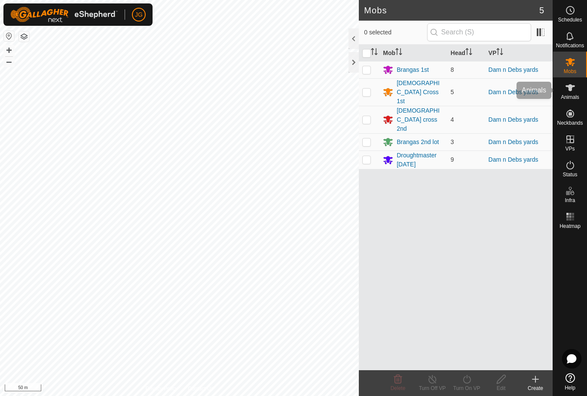
click at [571, 89] on icon at bounding box center [570, 87] width 9 height 7
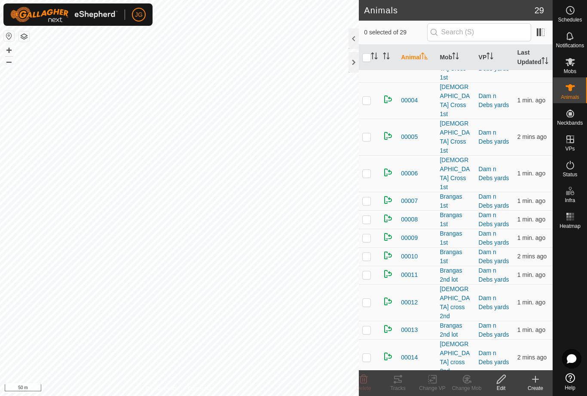
scroll to position [245, 0]
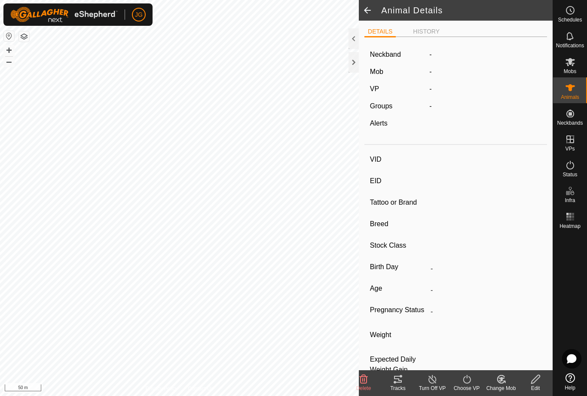
type input "00020"
type input "951000330068555"
type input "-"
type input "Brangas"
type input "-"
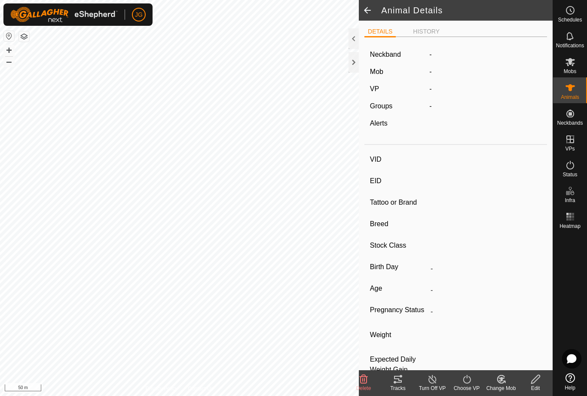
type input "06/2024"
type input "1 year 2 months"
type input "174 kg"
type input "-"
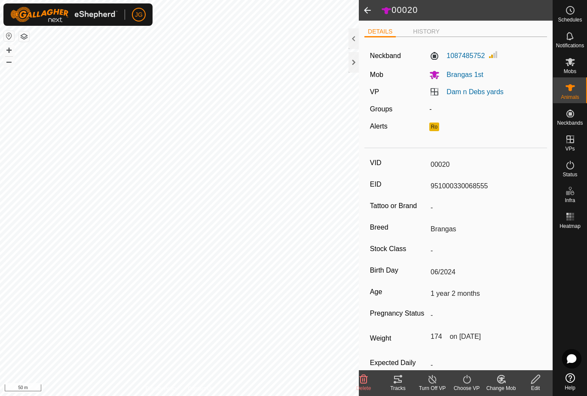
click at [369, 8] on span at bounding box center [367, 10] width 17 height 21
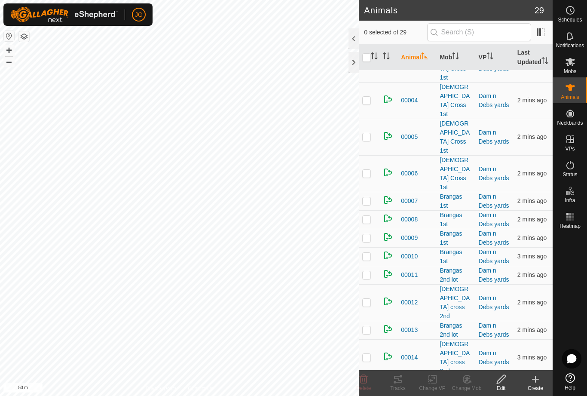
scroll to position [245, 0]
checkbox input "true"
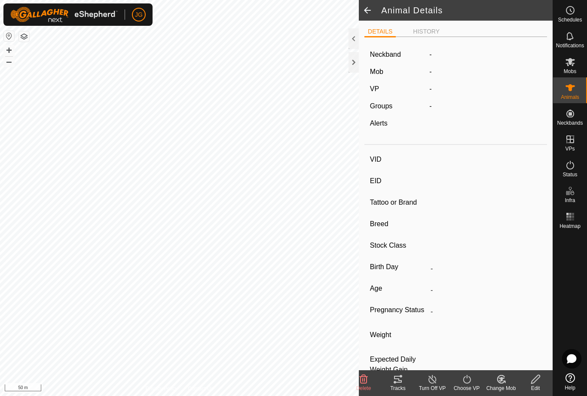
type input "00020"
type input "951000330068555"
type input "-"
type input "Brangas"
type input "-"
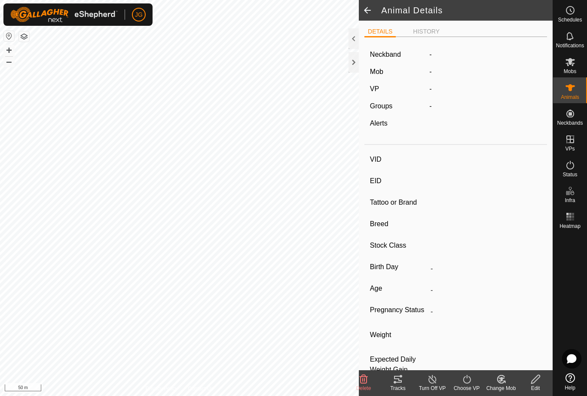
type input "06/2024"
type input "1 year 2 months"
type input "174 kg"
type input "-"
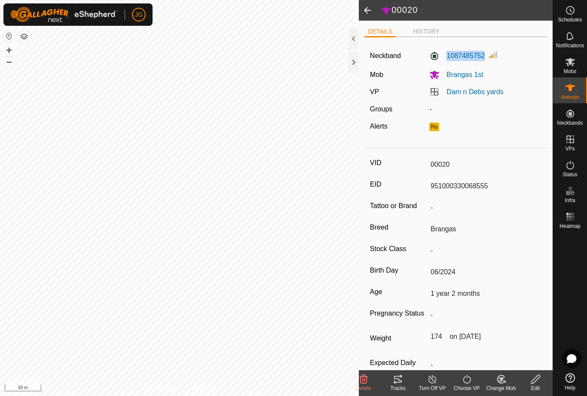
click at [387, 57] on label "Neckband" at bounding box center [385, 56] width 31 height 10
click at [437, 53] on label "1087485752" at bounding box center [456, 56] width 55 height 10
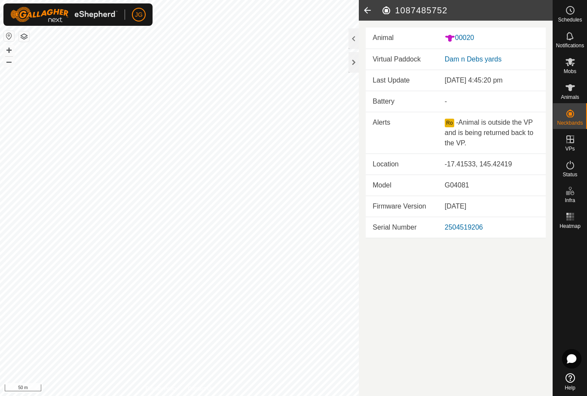
click at [411, 12] on h2 "1087485752" at bounding box center [467, 10] width 172 height 10
click at [423, 331] on article "1087485752 Animal 00020 Virtual Paddock Dam n Debs yards Last Update [DATE] 4:4…" at bounding box center [456, 198] width 194 height 396
click at [392, 13] on h2 "1087485752" at bounding box center [467, 10] width 172 height 10
click at [368, 13] on icon at bounding box center [367, 10] width 17 height 21
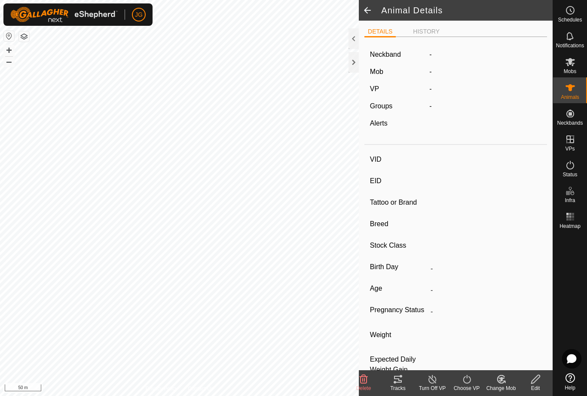
type input "00020"
type input "951000330068555"
type input "-"
type input "Brangas"
type input "-"
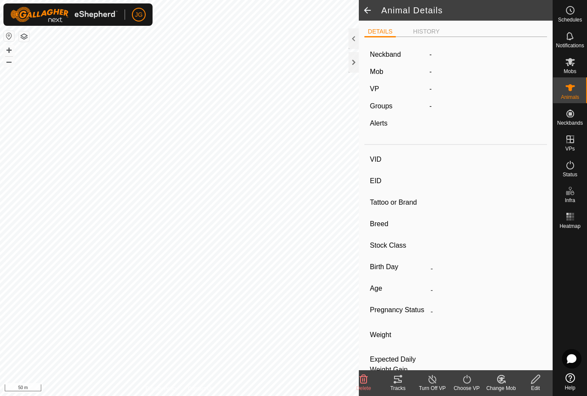
type input "06/2024"
type input "1 year 2 months"
type input "174 kg"
type input "-"
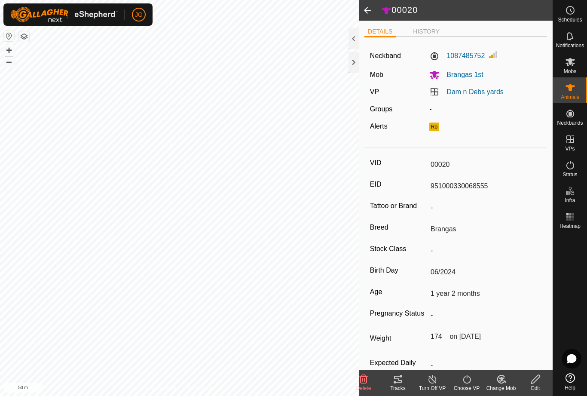
click at [463, 53] on label "1087485752" at bounding box center [456, 56] width 55 height 10
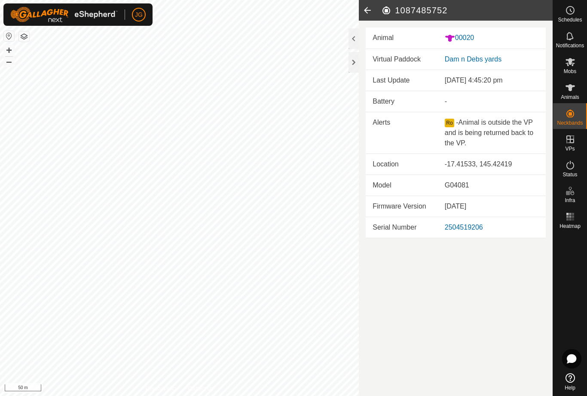
click at [371, 12] on icon at bounding box center [367, 10] width 17 height 21
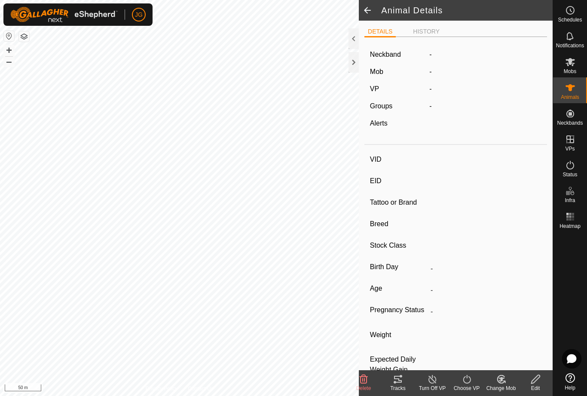
type input "00020"
type input "951000330068555"
type input "-"
type input "Brangas"
type input "-"
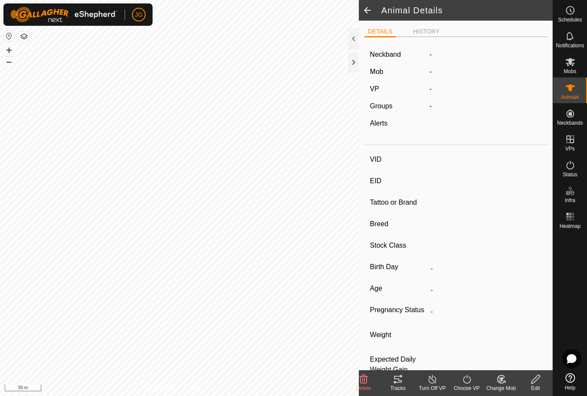
type input "06/2024"
type input "1 year 2 months"
type input "174 kg"
type input "-"
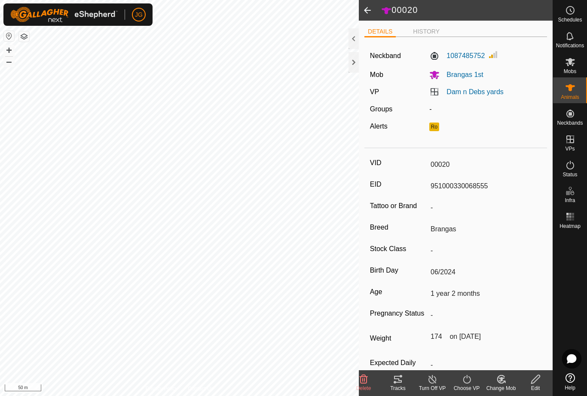
click at [538, 384] on div "Edit" at bounding box center [535, 388] width 34 height 8
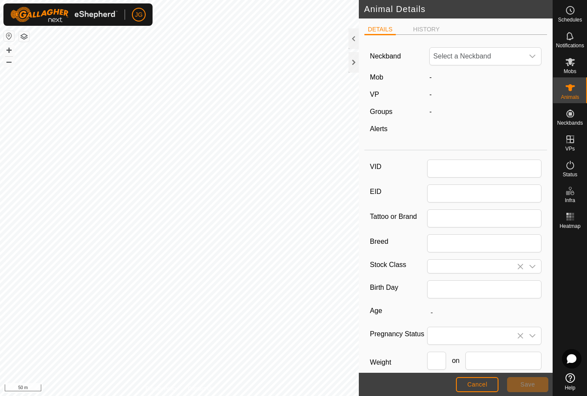
type input "00020"
type input "951000330068555"
type input "Brangas"
type input "06/2024"
type input "1 year 2 months"
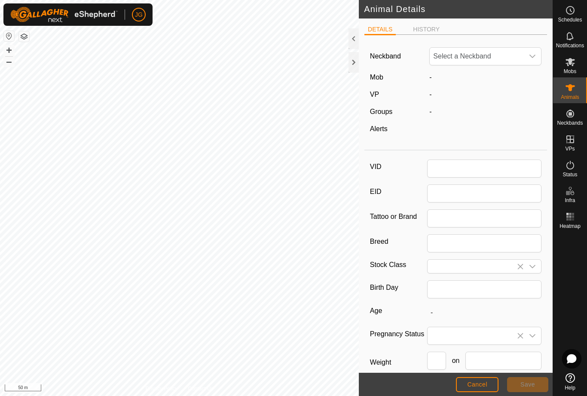
type input "174"
type input "[DATE]"
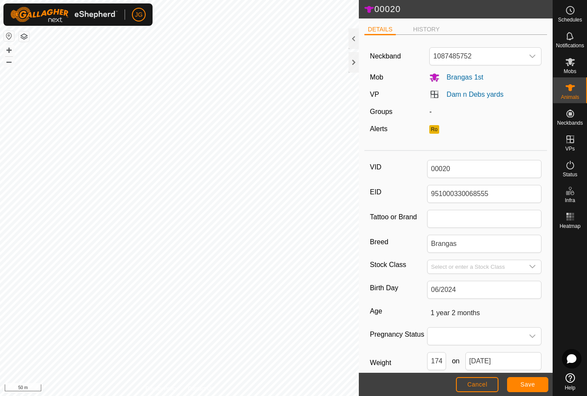
click at [530, 59] on icon "dropdown trigger" at bounding box center [532, 56] width 7 height 7
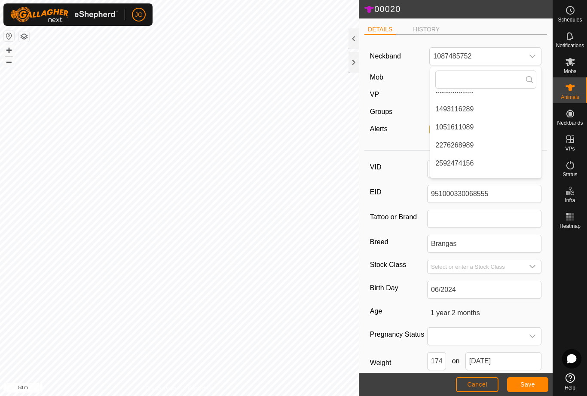
scroll to position [591, 0]
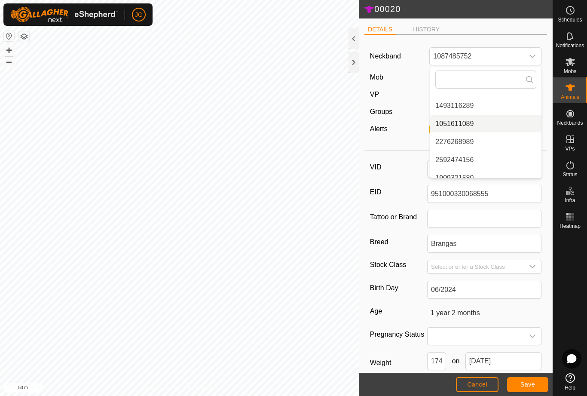
click at [462, 129] on li "1051611089" at bounding box center [485, 123] width 111 height 17
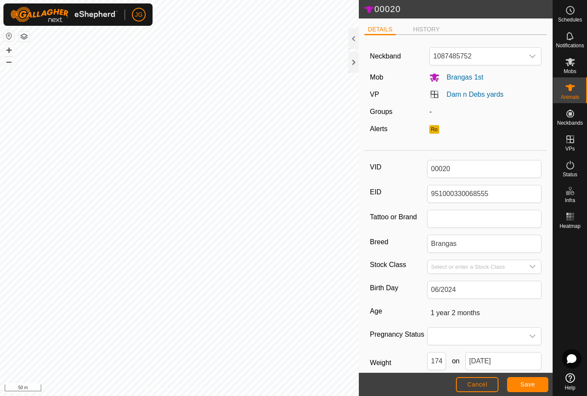
scroll to position [18, 0]
click at [523, 385] on span "Save" at bounding box center [528, 384] width 15 height 7
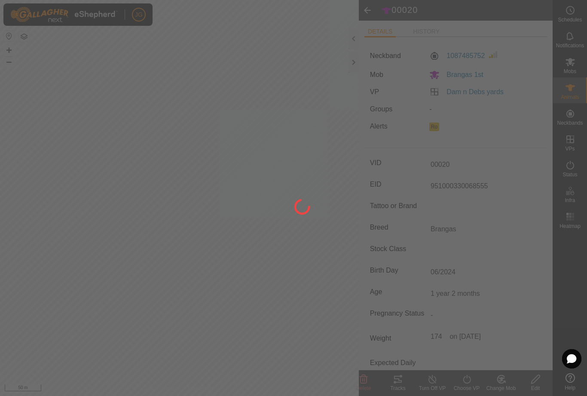
type input "-"
type input "174 kg"
type input "-"
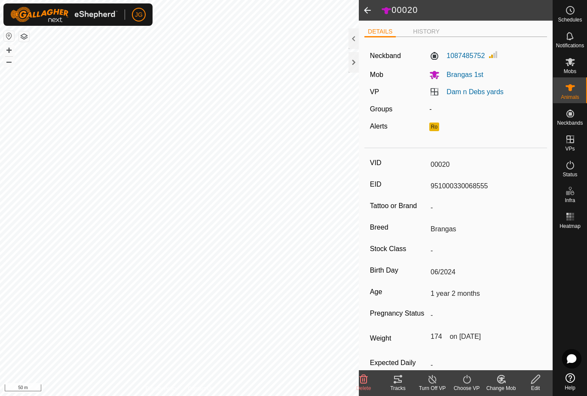
click at [374, 9] on span at bounding box center [367, 10] width 17 height 21
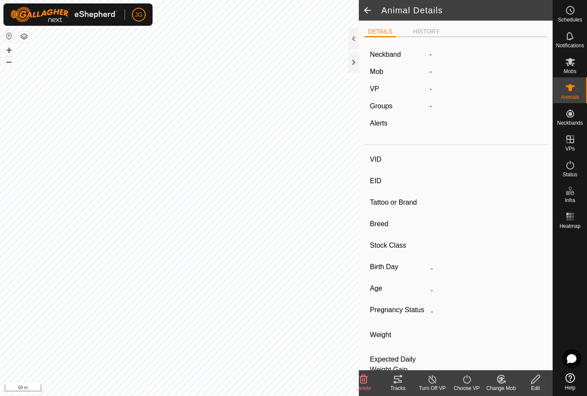
click at [367, 15] on span at bounding box center [367, 10] width 17 height 21
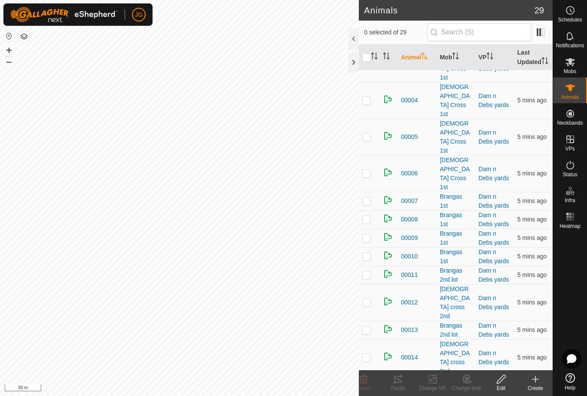
scroll to position [245, 0]
click at [369, 253] on p-checkbox at bounding box center [366, 256] width 9 height 7
checkbox input "true"
click at [410, 252] on span "00010" at bounding box center [409, 256] width 17 height 9
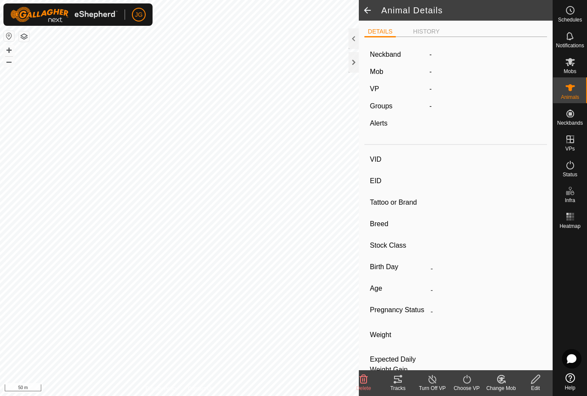
type input "00010"
type input "951000330068562"
type input "-"
type input "Brangas"
type input "-"
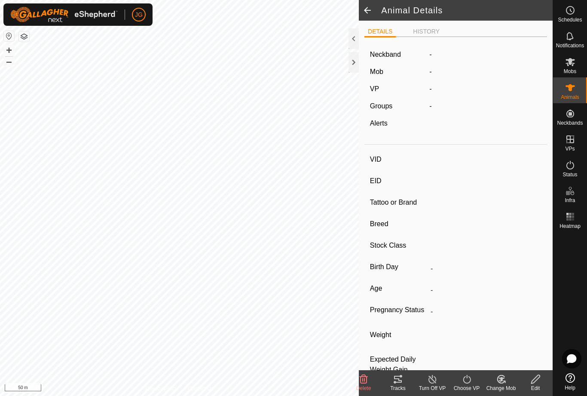
type input "05/2024"
type input "1 year 3 months"
type input "252 kg"
type input "-"
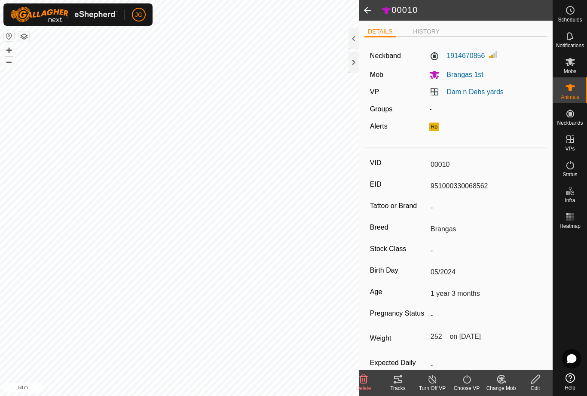
click at [534, 380] on icon at bounding box center [536, 379] width 11 height 10
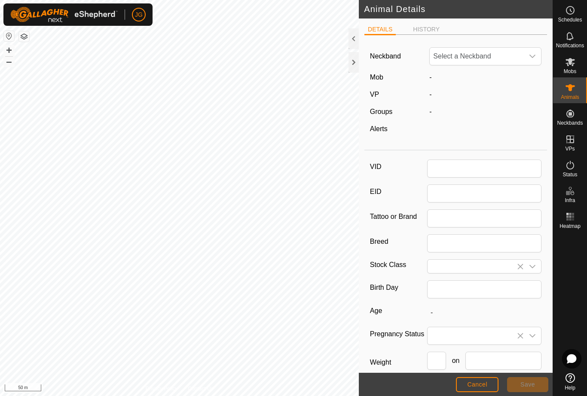
click at [537, 63] on div "dropdown trigger" at bounding box center [532, 56] width 17 height 17
type input "00010"
type input "951000330068562"
type input "Brangas"
type input "05/2024"
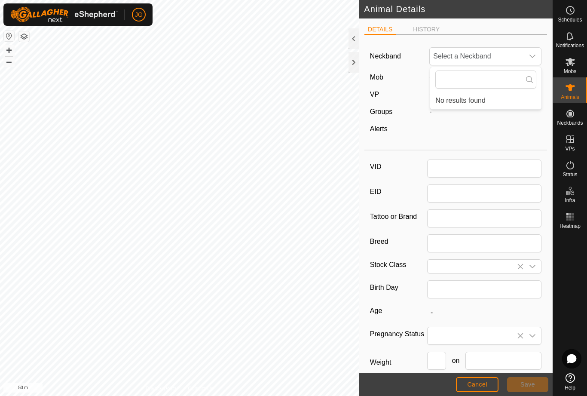
type input "1 year 3 months"
type input "252"
type input "[DATE]"
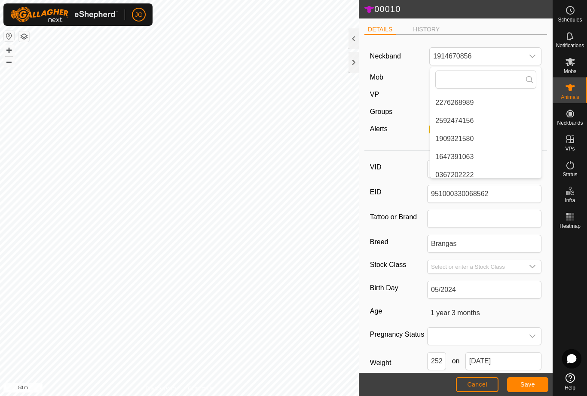
scroll to position [613, 0]
click at [459, 139] on span "1909321580" at bounding box center [455, 138] width 38 height 10
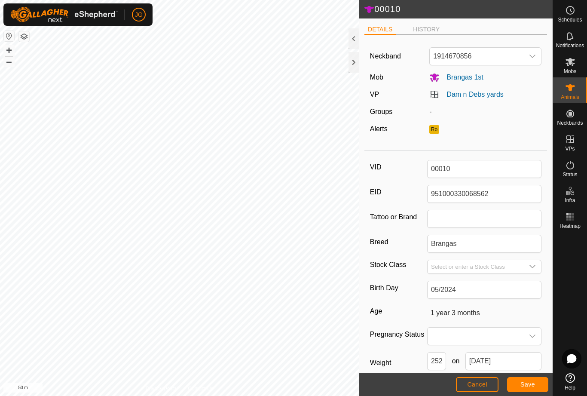
scroll to position [18, 0]
click at [531, 386] on span "Save" at bounding box center [528, 384] width 15 height 7
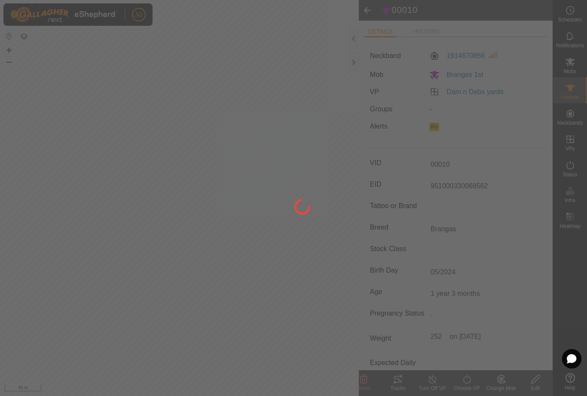
type input "-"
type input "252 kg"
type input "-"
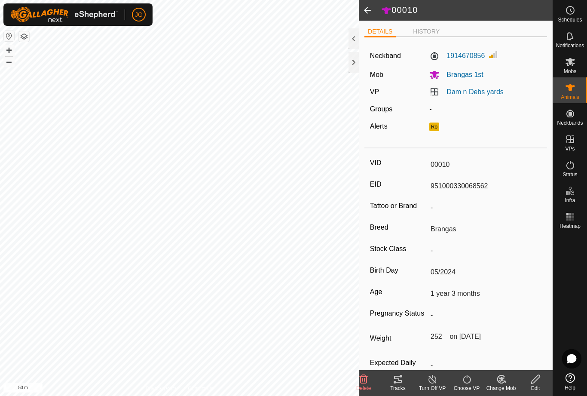
click at [369, 10] on span at bounding box center [367, 10] width 17 height 21
type input "00010"
type input "951000330068562"
type input "-"
type input "Brangas"
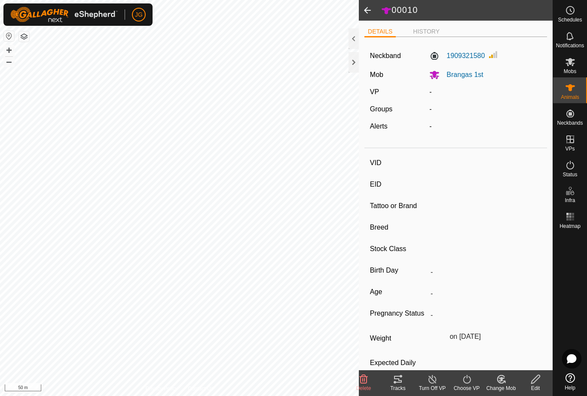
type input "-"
type input "05/2024"
type input "1 year 3 months"
type input "252 kg"
type input "-"
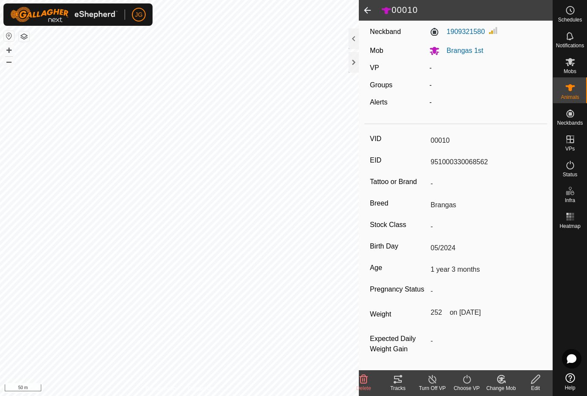
scroll to position [32, 0]
click at [537, 377] on icon at bounding box center [535, 379] width 9 height 9
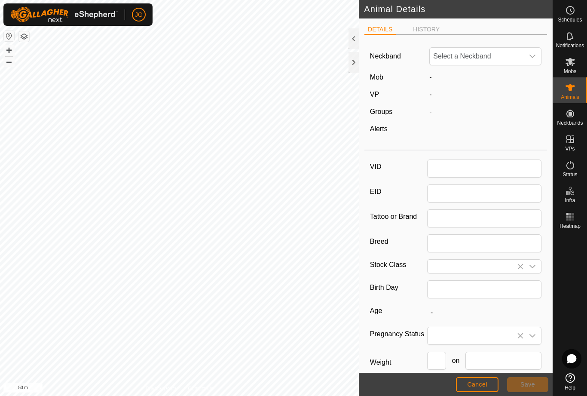
type input "00010"
type input "951000330068562"
type input "Brangas"
type input "05/2024"
type input "1 year 3 months"
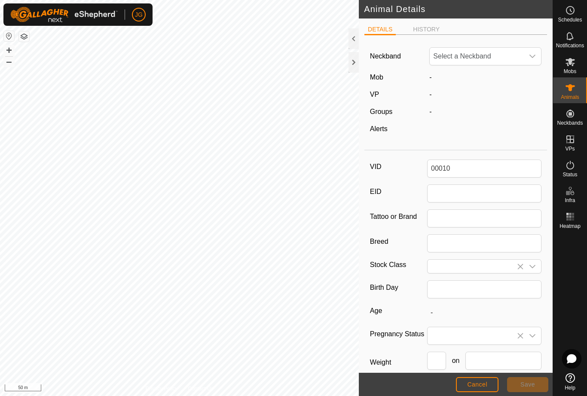
type input "252"
type input "[DATE]"
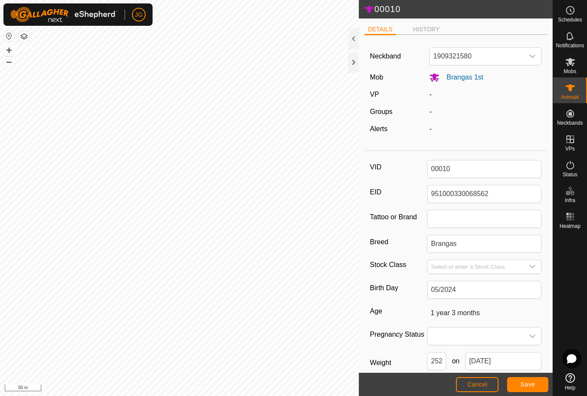
click at [377, 12] on h2 "00010" at bounding box center [458, 9] width 189 height 11
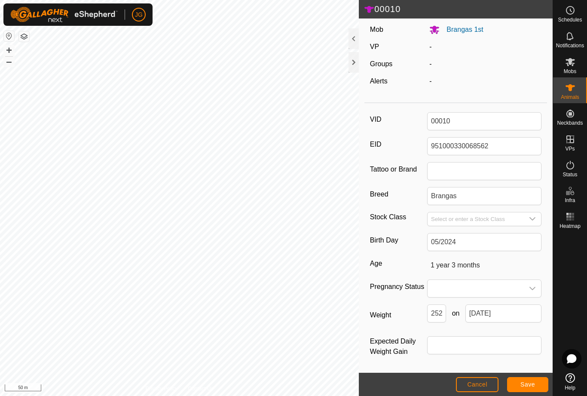
scroll to position [49, 0]
click at [434, 314] on input "252" at bounding box center [436, 313] width 19 height 18
type input "2"
type input "416"
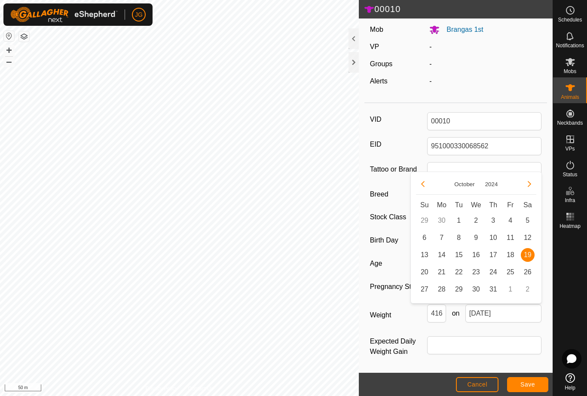
click at [528, 184] on icon "Next Month" at bounding box center [529, 184] width 7 height 7
click at [528, 187] on icon "Next Month" at bounding box center [529, 184] width 3 height 6
click at [528, 186] on icon "Next Month" at bounding box center [529, 184] width 7 height 7
click at [531, 184] on icon "Next Month" at bounding box center [529, 184] width 3 height 6
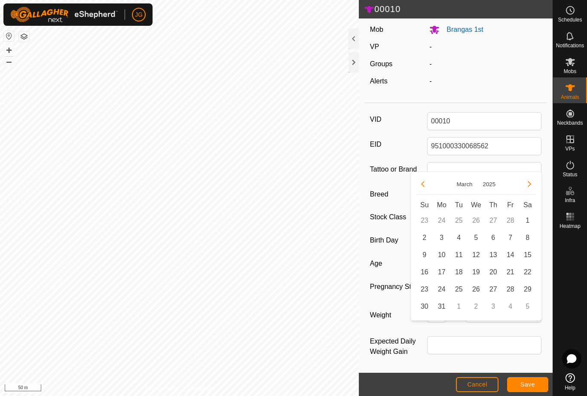
click at [531, 184] on icon "Next Month" at bounding box center [529, 184] width 3 height 6
click at [531, 186] on icon "Next Month" at bounding box center [529, 184] width 7 height 7
click at [529, 187] on icon "Next Month" at bounding box center [529, 184] width 7 height 7
click at [528, 187] on icon "Next Month" at bounding box center [529, 184] width 7 height 7
click at [529, 185] on icon "Next Month" at bounding box center [529, 184] width 7 height 7
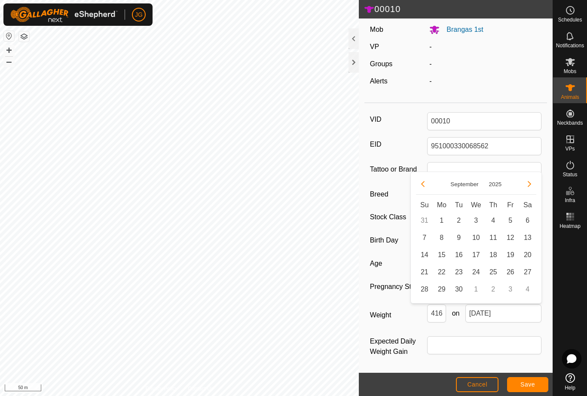
click at [422, 185] on icon "Previous Month" at bounding box center [423, 184] width 7 height 7
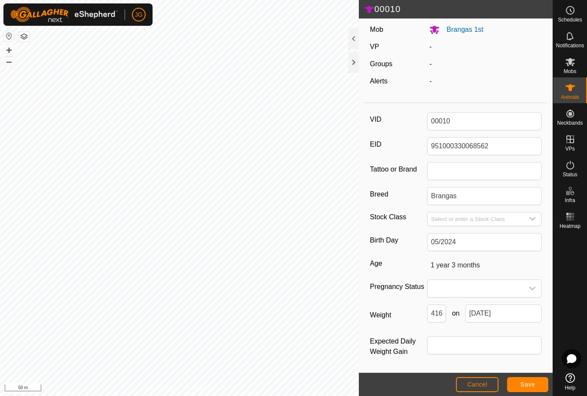
click at [527, 389] on button "Save" at bounding box center [527, 384] width 41 height 15
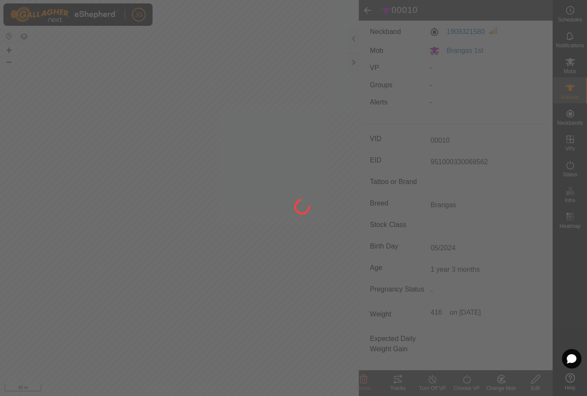
scroll to position [32, 0]
type input "-"
type input "416 kg"
type input "-"
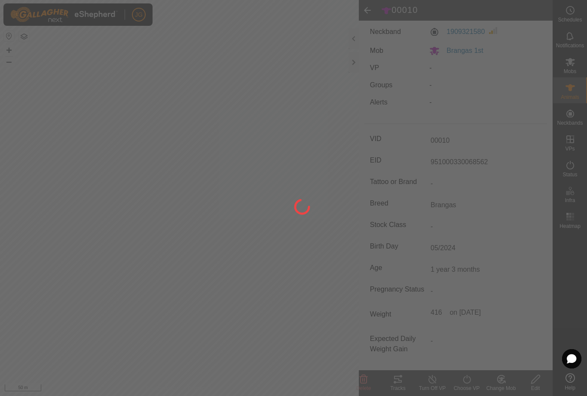
type input "252 kg"
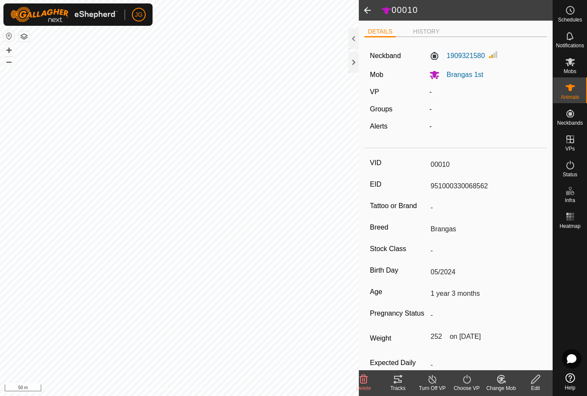
scroll to position [0, 0]
click at [369, 5] on span at bounding box center [367, 10] width 17 height 21
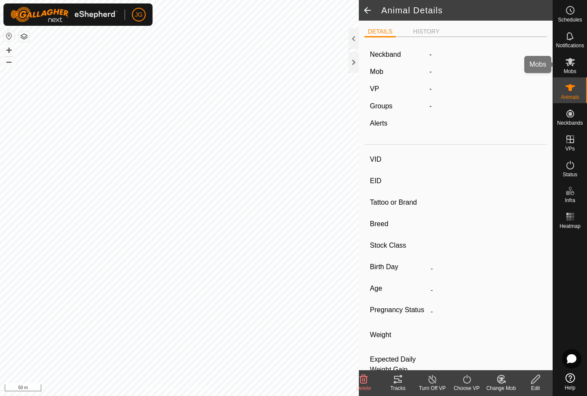
click at [569, 74] on span "Mobs" at bounding box center [570, 71] width 12 height 5
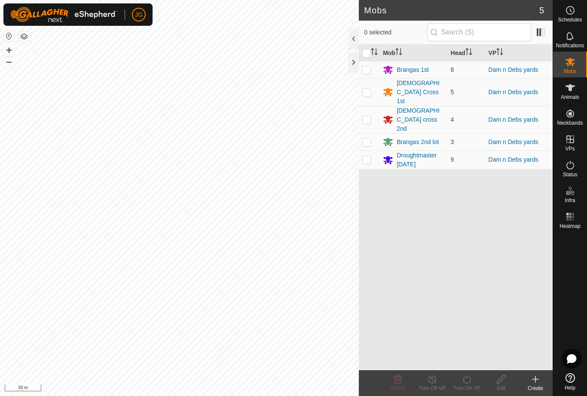
click at [367, 68] on p-checkbox at bounding box center [366, 69] width 9 height 7
checkbox input "true"
click at [368, 52] on input "checkbox" at bounding box center [366, 53] width 9 height 9
checkbox input "true"
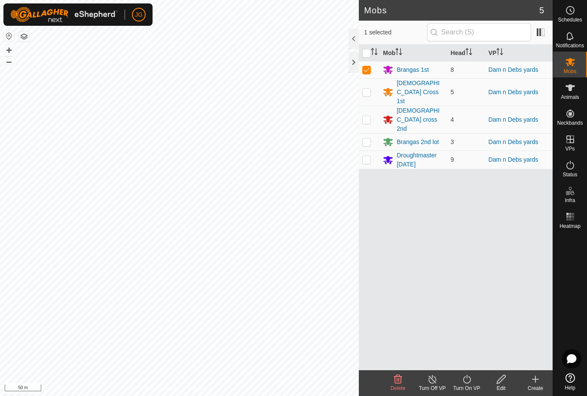
checkbox input "true"
click at [468, 381] on icon at bounding box center [467, 379] width 11 height 10
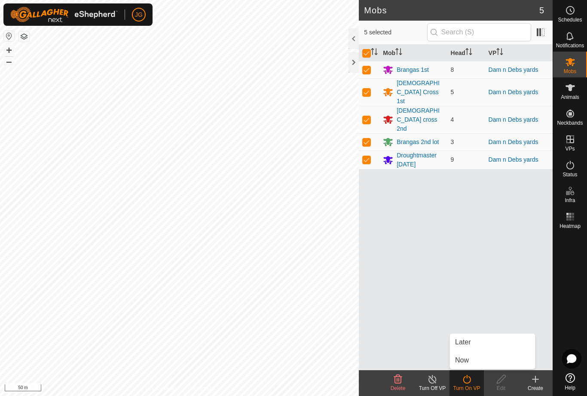
click at [478, 288] on div "Mob Head VP Brangas 1st 8 Dam n Debs yards Brahman Cross 1st 5 Dam n Debs yards…" at bounding box center [456, 207] width 194 height 325
click at [365, 52] on input "checkbox" at bounding box center [366, 53] width 9 height 9
checkbox input "false"
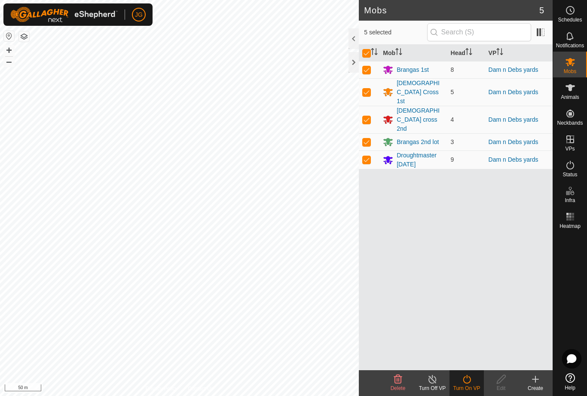
checkbox input "false"
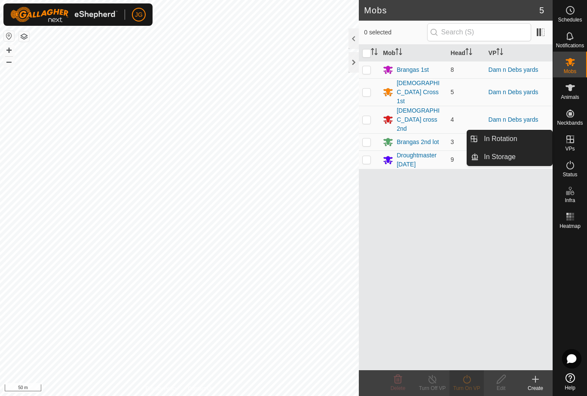
click at [571, 141] on icon at bounding box center [570, 139] width 10 height 10
click at [499, 139] on span "In Rotation" at bounding box center [500, 139] width 33 height 10
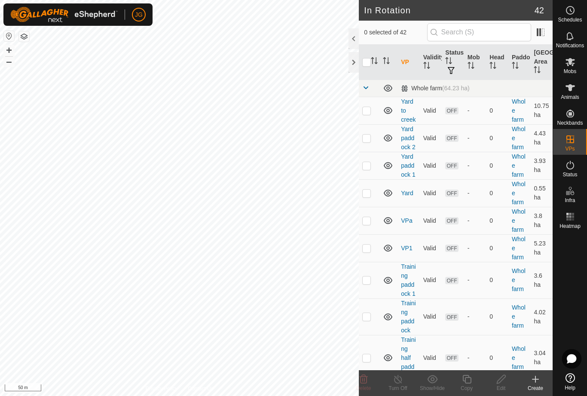
click at [368, 164] on p-checkbox at bounding box center [366, 165] width 9 height 7
click at [371, 162] on p-checkbox at bounding box center [366, 165] width 9 height 7
checkbox input "false"
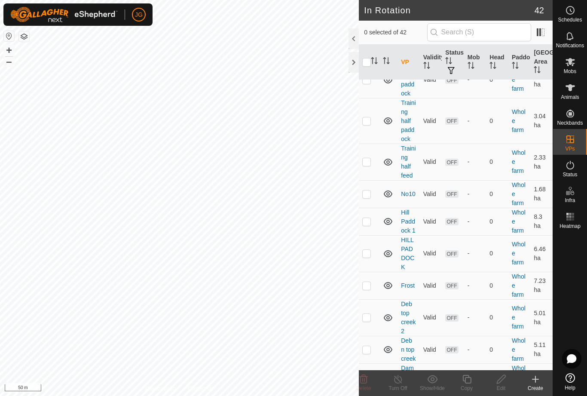
scroll to position [238, 0]
click at [370, 253] on p-checkbox at bounding box center [366, 252] width 9 height 7
click at [368, 253] on p-checkbox at bounding box center [366, 252] width 9 height 7
checkbox input "false"
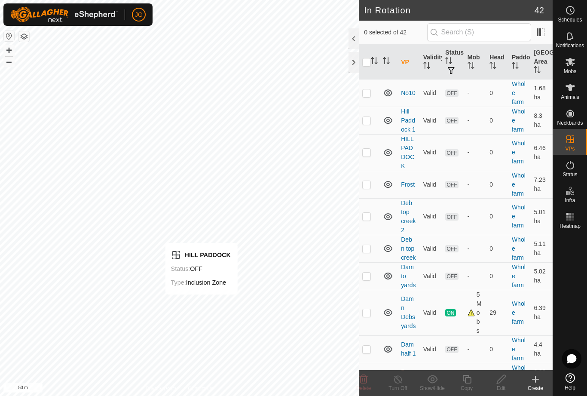
scroll to position [338, 0]
click at [368, 314] on p-checkbox at bounding box center [366, 312] width 9 height 7
checkbox input "true"
click at [369, 347] on p-checkbox at bounding box center [366, 349] width 9 height 7
checkbox input "true"
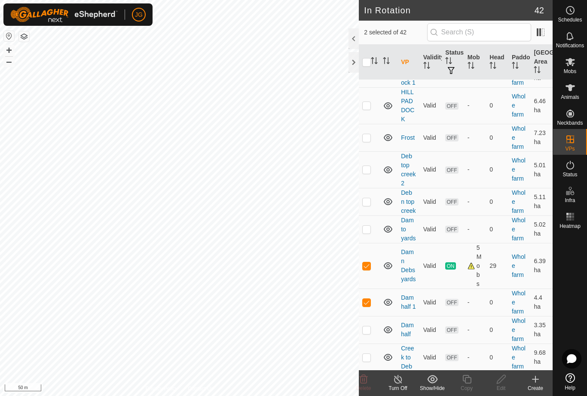
scroll to position [397, 0]
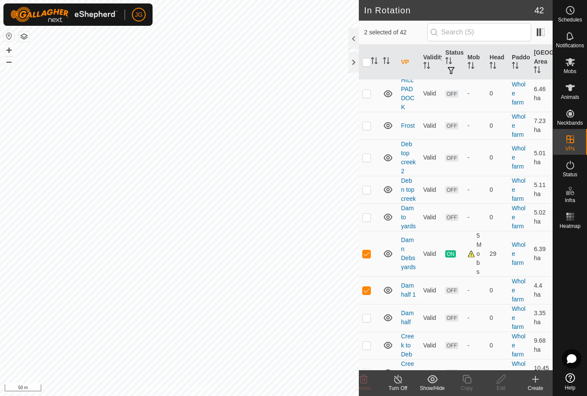
click at [368, 319] on p-checkbox at bounding box center [366, 317] width 9 height 7
click at [369, 317] on p-checkbox at bounding box center [366, 317] width 9 height 7
checkbox input "false"
click at [371, 256] on p-checkbox at bounding box center [366, 253] width 9 height 7
checkbox input "false"
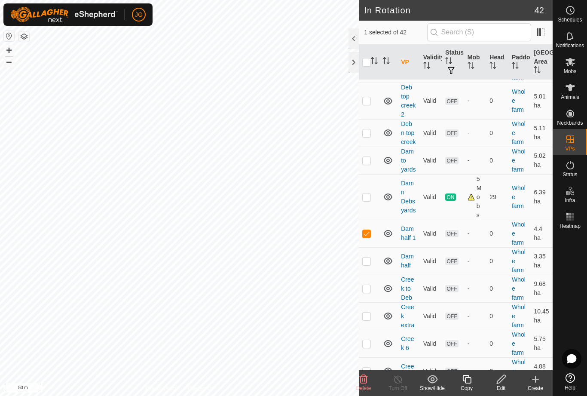
scroll to position [449, 0]
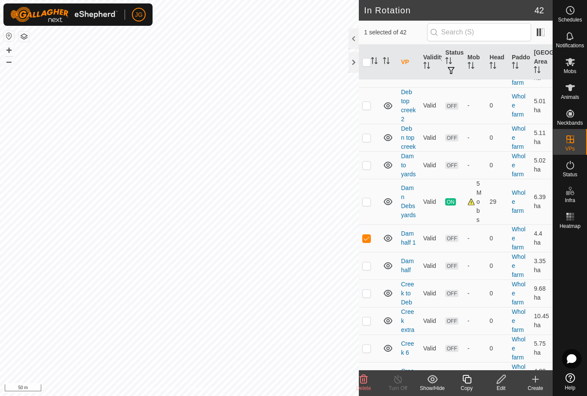
click at [368, 238] on p-checkbox at bounding box center [366, 238] width 9 height 7
checkbox input "false"
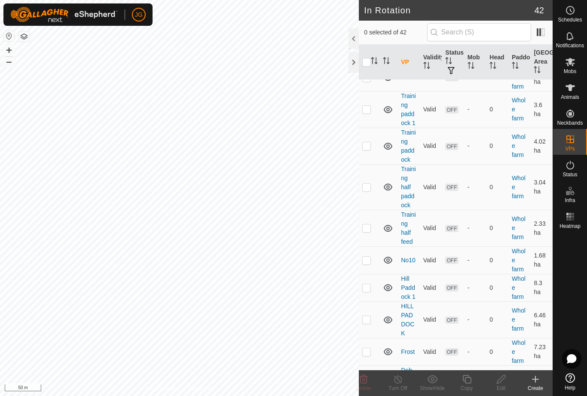
scroll to position [172, 0]
click at [367, 283] on p-checkbox at bounding box center [366, 286] width 9 height 7
checkbox input "true"
click at [363, 316] on p-checkbox at bounding box center [366, 318] width 9 height 7
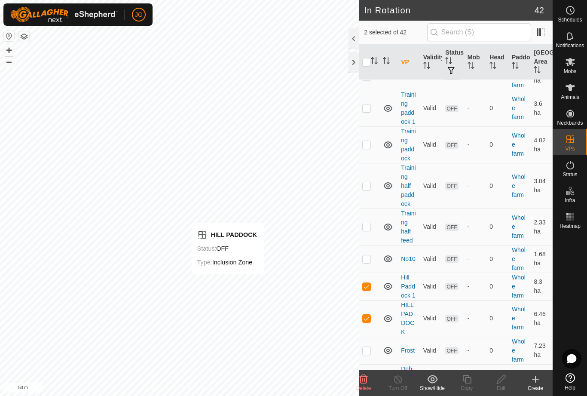
click at [367, 319] on p-checkbox at bounding box center [366, 318] width 9 height 7
checkbox input "false"
click at [473, 384] on div "Copy" at bounding box center [467, 388] width 34 height 8
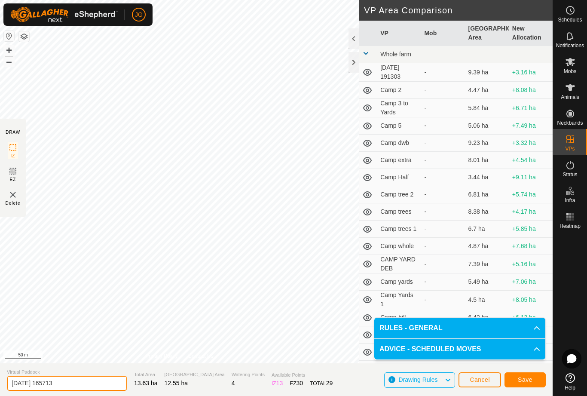
click at [77, 381] on input "[DATE] 165713" at bounding box center [67, 383] width 120 height 15
type input "2"
type input "[PERSON_NAME]"
click at [525, 382] on span "Save" at bounding box center [525, 379] width 15 height 7
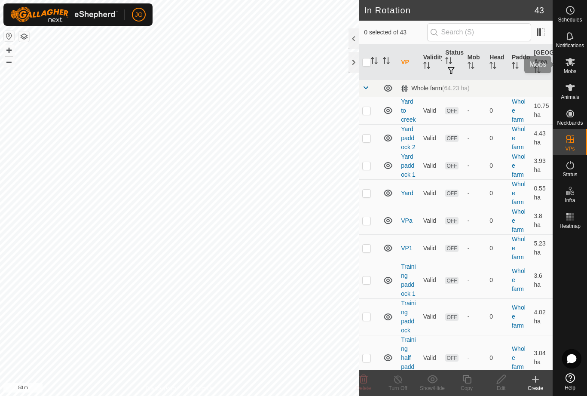
click at [569, 60] on icon at bounding box center [570, 62] width 9 height 8
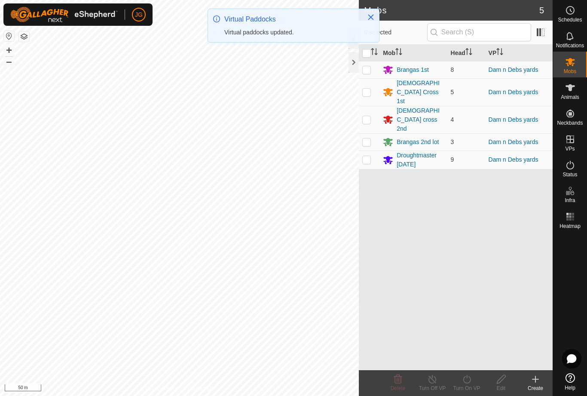
click at [365, 51] on input "checkbox" at bounding box center [366, 53] width 9 height 9
checkbox input "true"
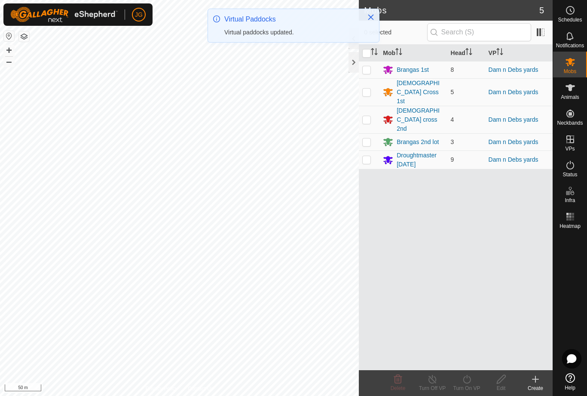
checkbox input "true"
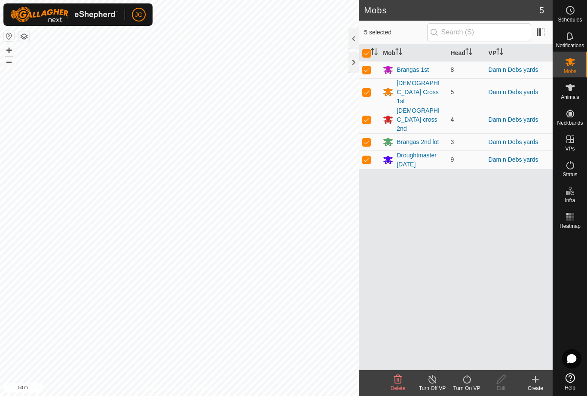
click at [468, 377] on icon at bounding box center [467, 379] width 11 height 10
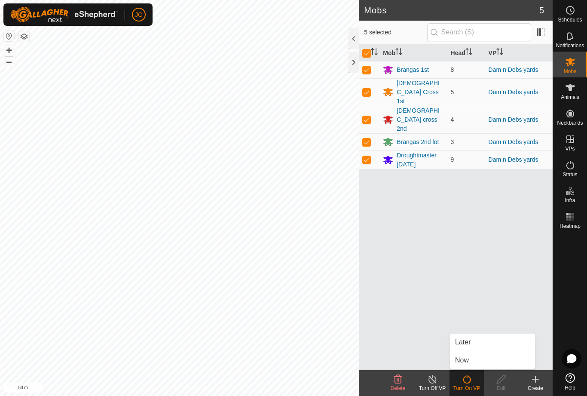
click at [475, 363] on link "Now" at bounding box center [492, 360] width 85 height 17
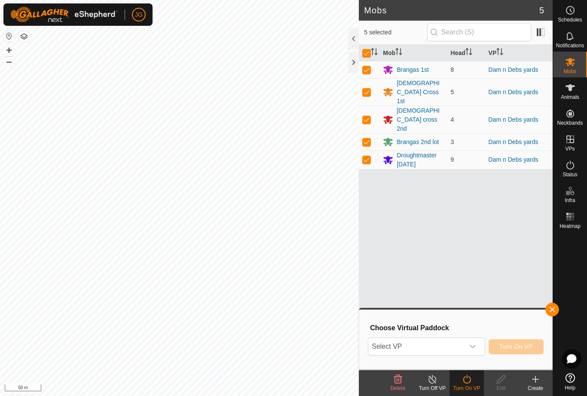
click at [474, 349] on icon "dropdown trigger" at bounding box center [472, 346] width 7 height 7
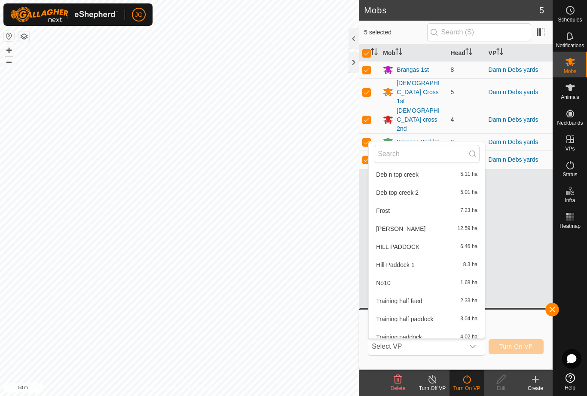
scroll to position [490, 0]
click at [393, 230] on span "[PERSON_NAME]" at bounding box center [400, 228] width 49 height 6
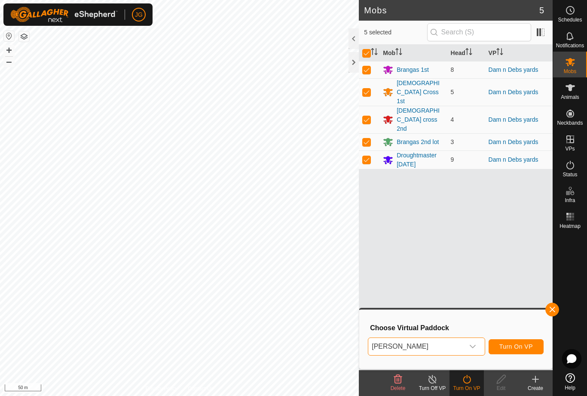
click at [521, 345] on span "Turn On VP" at bounding box center [517, 346] width 34 height 7
